Goal: Task Accomplishment & Management: Complete application form

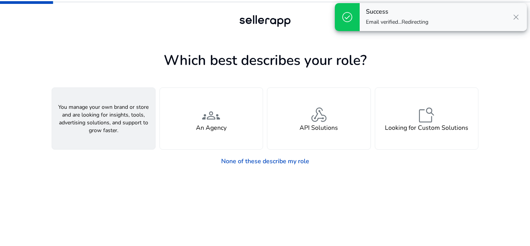
click at [119, 123] on div "person A Seller" at bounding box center [103, 118] width 103 height 61
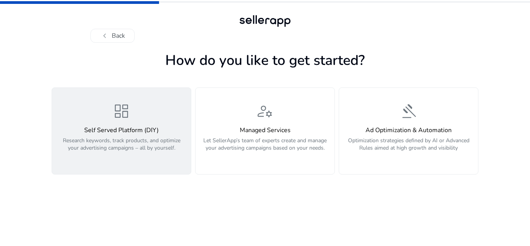
click at [148, 139] on p "Research keywords, track products, and optimize your advertising campaigns – al…" at bounding box center [122, 148] width 130 height 23
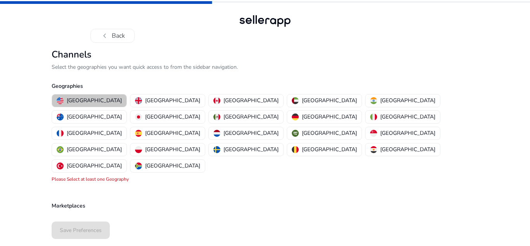
click at [94, 99] on p "[GEOGRAPHIC_DATA]" at bounding box center [94, 100] width 55 height 8
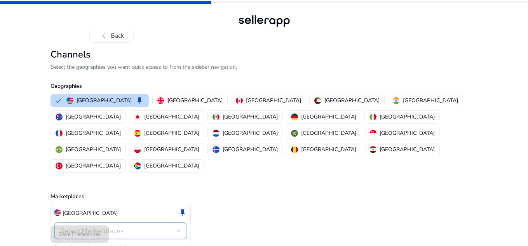
click at [134, 226] on div "Select Marketplaces" at bounding box center [120, 230] width 121 height 9
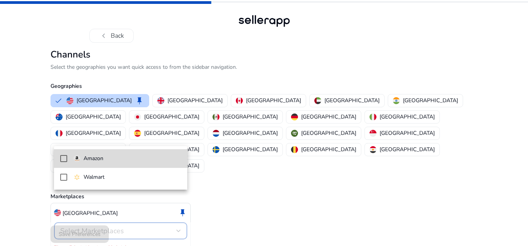
click at [99, 163] on mat-option "Amazon" at bounding box center [120, 158] width 133 height 19
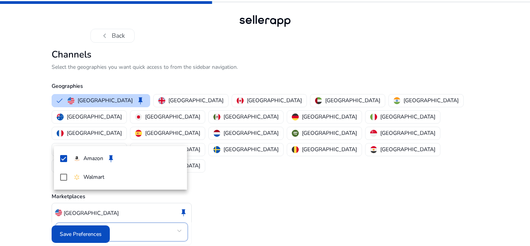
click at [90, 225] on div at bounding box center [265, 123] width 530 height 246
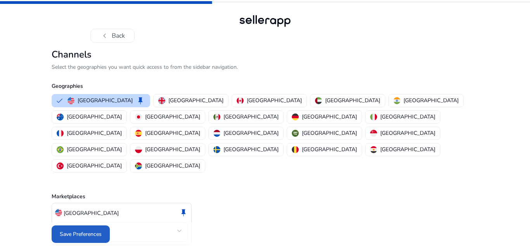
click at [90, 225] on span at bounding box center [81, 234] width 58 height 19
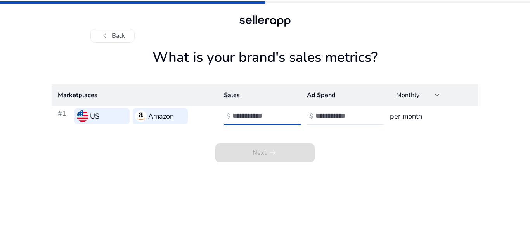
click at [281, 113] on input "*" at bounding box center [259, 115] width 52 height 9
type input "*"
click at [284, 117] on input "*" at bounding box center [259, 115] width 52 height 9
click at [424, 120] on h3 "per month" at bounding box center [431, 116] width 82 height 11
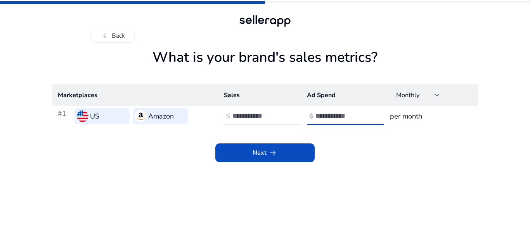
click at [365, 114] on input "*" at bounding box center [342, 115] width 52 height 9
type input "*"
click at [365, 117] on input "*" at bounding box center [342, 115] width 52 height 9
click at [417, 115] on h3 "per month" at bounding box center [431, 116] width 82 height 11
click at [438, 99] on div at bounding box center [437, 94] width 5 height 9
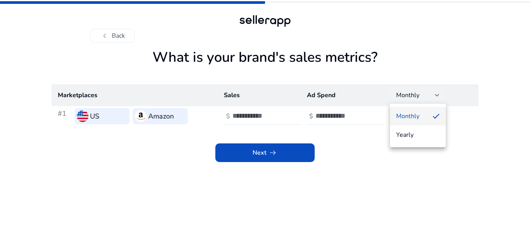
click at [438, 99] on div at bounding box center [265, 123] width 530 height 246
click at [257, 115] on input "*" at bounding box center [259, 115] width 52 height 9
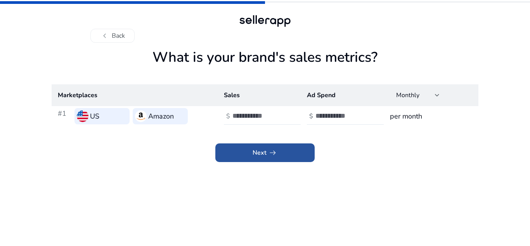
click at [280, 149] on span at bounding box center [264, 152] width 99 height 19
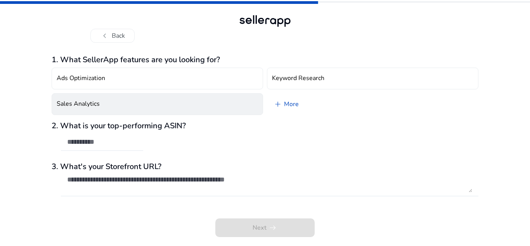
click at [247, 99] on button "Sales Analytics" at bounding box center [158, 104] width 212 height 22
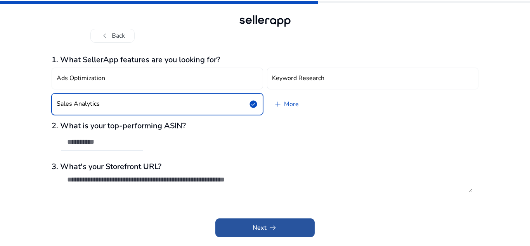
click at [253, 233] on span at bounding box center [264, 227] width 99 height 19
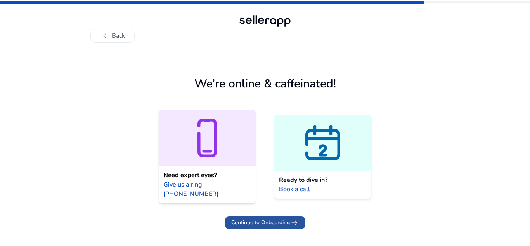
click at [297, 218] on span "arrow_right_alt" at bounding box center [294, 222] width 9 height 9
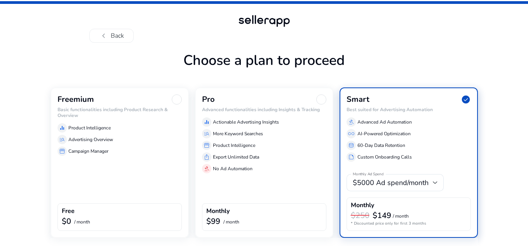
click at [109, 114] on h6 "Basic functionalities including Product Research & Overview" at bounding box center [119, 112] width 124 height 11
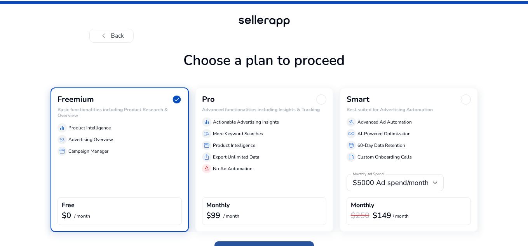
click at [280, 243] on span at bounding box center [263, 250] width 99 height 19
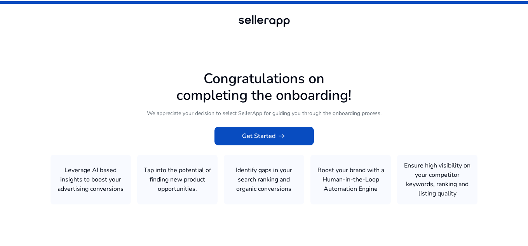
drag, startPoint x: 526, startPoint y: 2, endPoint x: 528, endPoint y: 12, distance: 10.6
click at [528, 12] on html "Congratulations on completing the onboarding! We appreciate your decision to se…" at bounding box center [264, 123] width 528 height 246
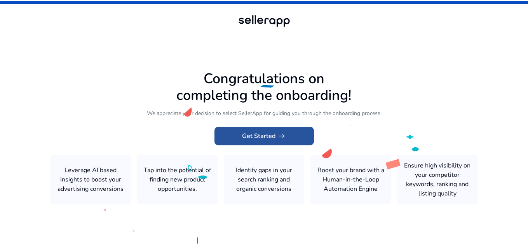
click at [280, 135] on span "arrow_right_alt" at bounding box center [281, 135] width 9 height 9
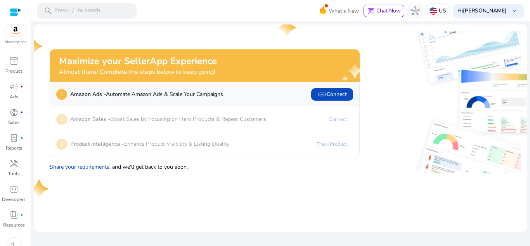
click at [227, 120] on p "Amazon Sales - Boost Sales by Focusing on Hero Products & Repeat Customers" at bounding box center [168, 119] width 196 height 8
click at [63, 119] on p "2" at bounding box center [61, 119] width 11 height 11
click at [191, 117] on p "Amazon Sales - Boost Sales by Focusing on Hero Products & Repeat Customers" at bounding box center [168, 119] width 196 height 8
click at [327, 97] on span "link Connect" at bounding box center [333, 94] width 30 height 9
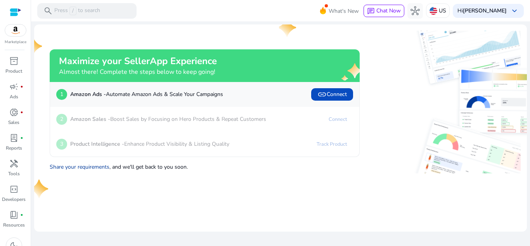
click at [85, 165] on link "Share your requirements" at bounding box center [80, 166] width 60 height 7
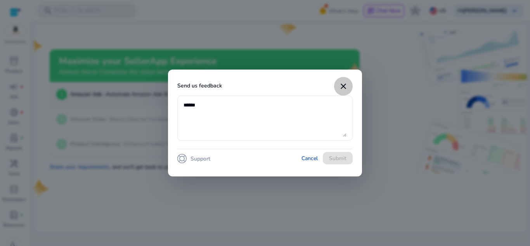
click at [348, 87] on mat-icon "close" at bounding box center [343, 86] width 9 height 9
